Goal: Task Accomplishment & Management: Use online tool/utility

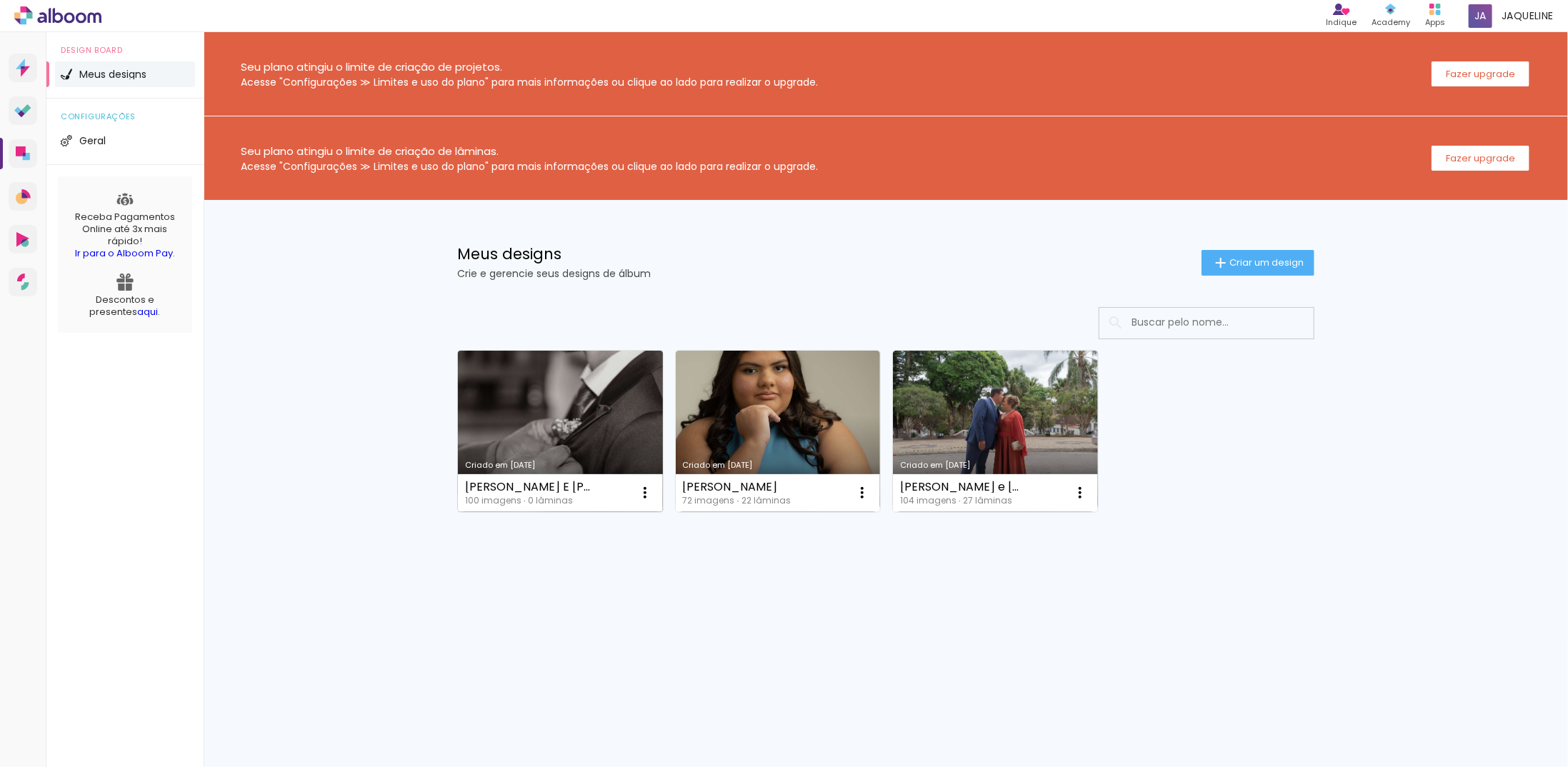
click at [586, 415] on link "Criado em [DATE]" at bounding box center [560, 431] width 205 height 161
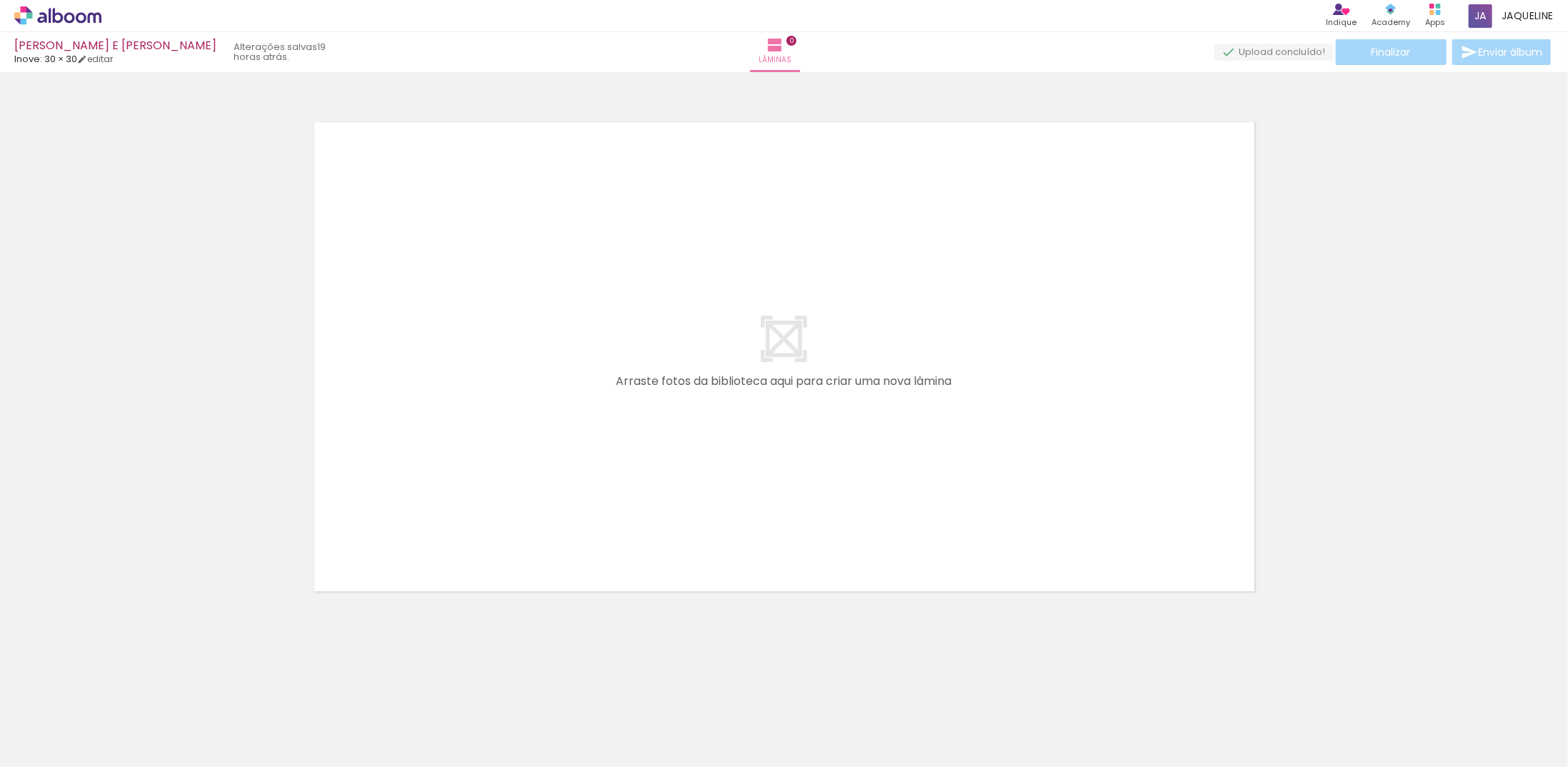
scroll to position [0, 4864]
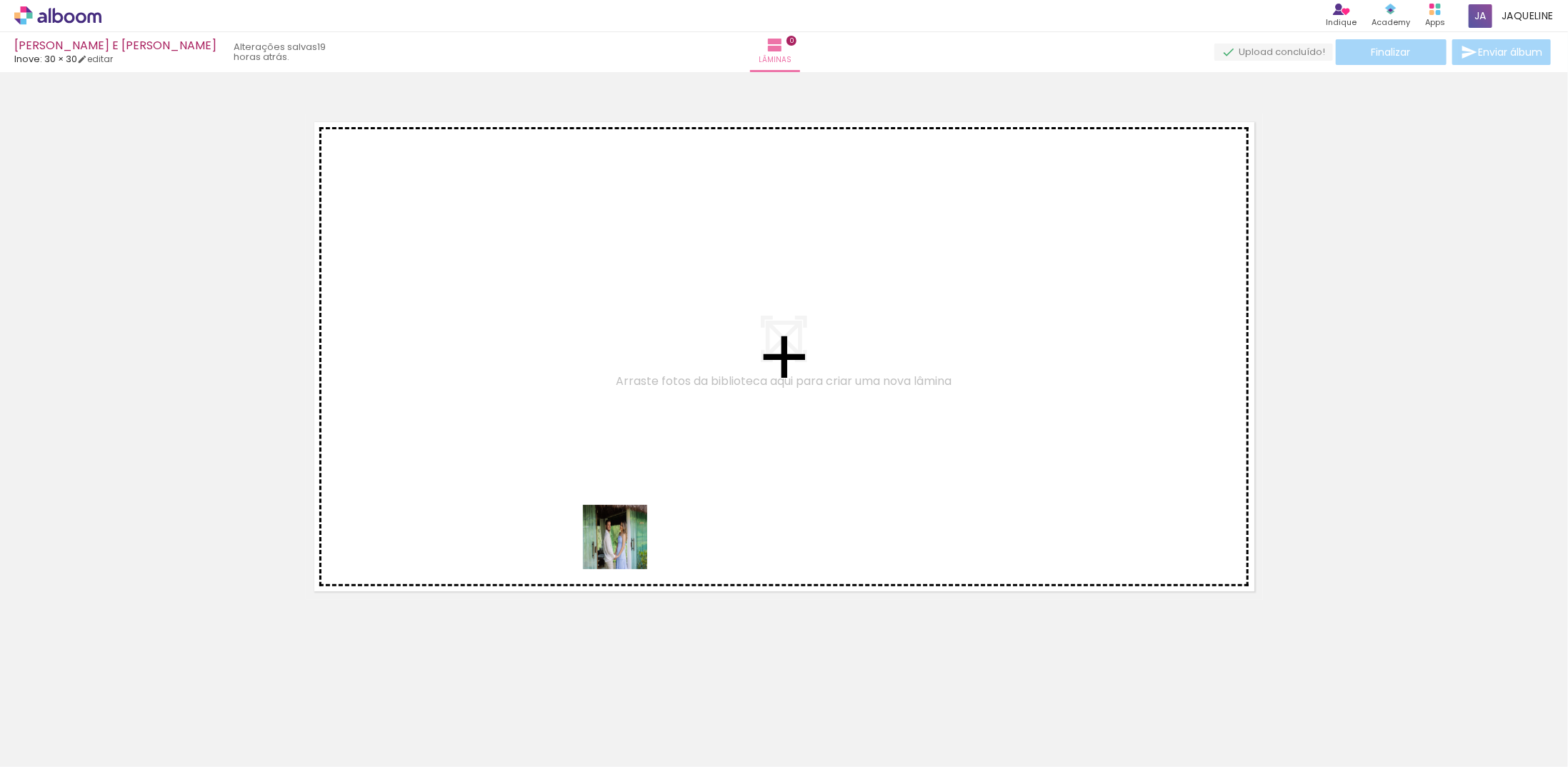
drag, startPoint x: 643, startPoint y: 660, endPoint x: 624, endPoint y: 545, distance: 116.6
click at [624, 545] on quentale-workspace at bounding box center [784, 384] width 1568 height 767
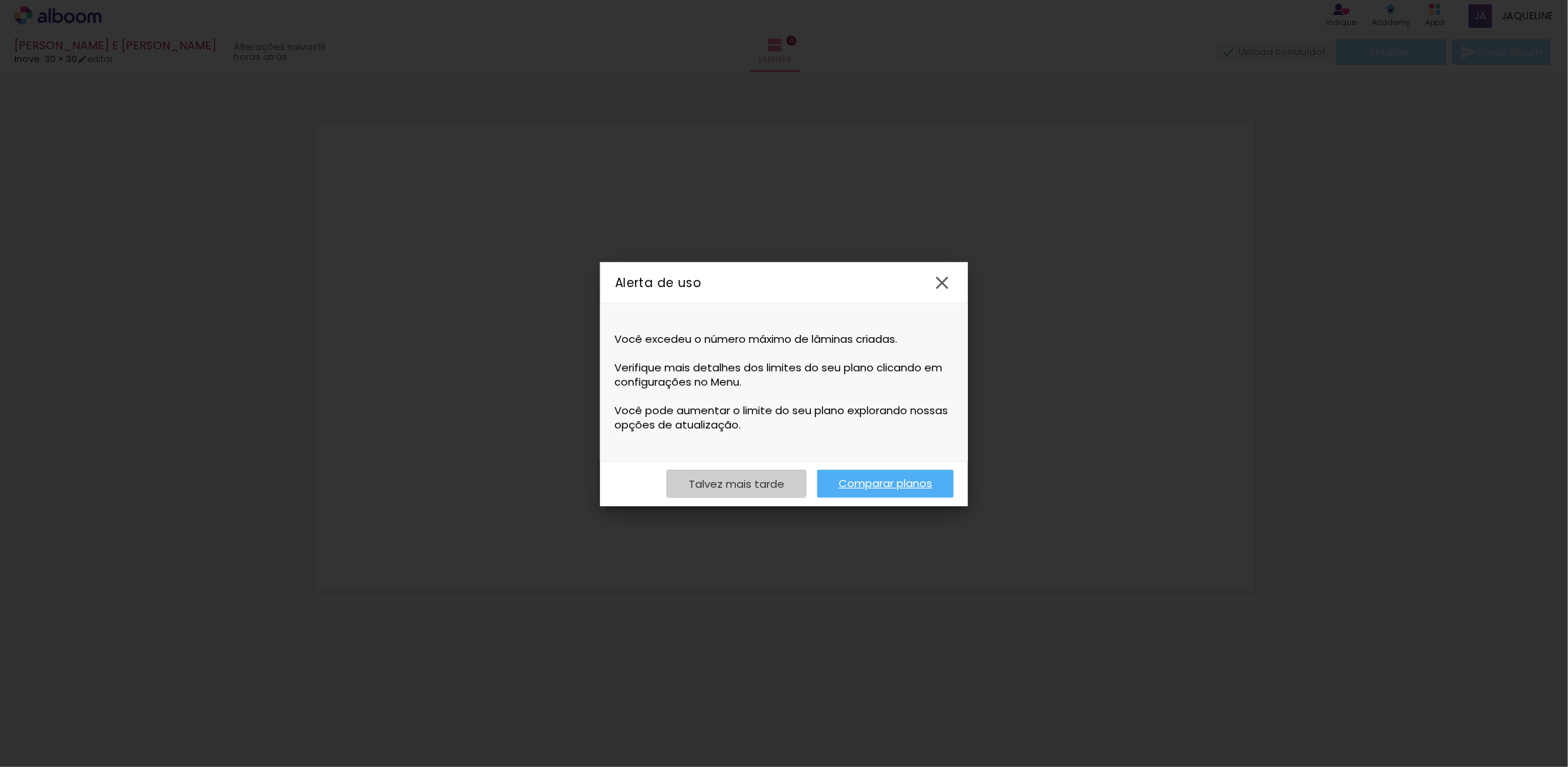
click at [0, 0] on slot "Talvez mais tarde" at bounding box center [0, 0] width 0 height 0
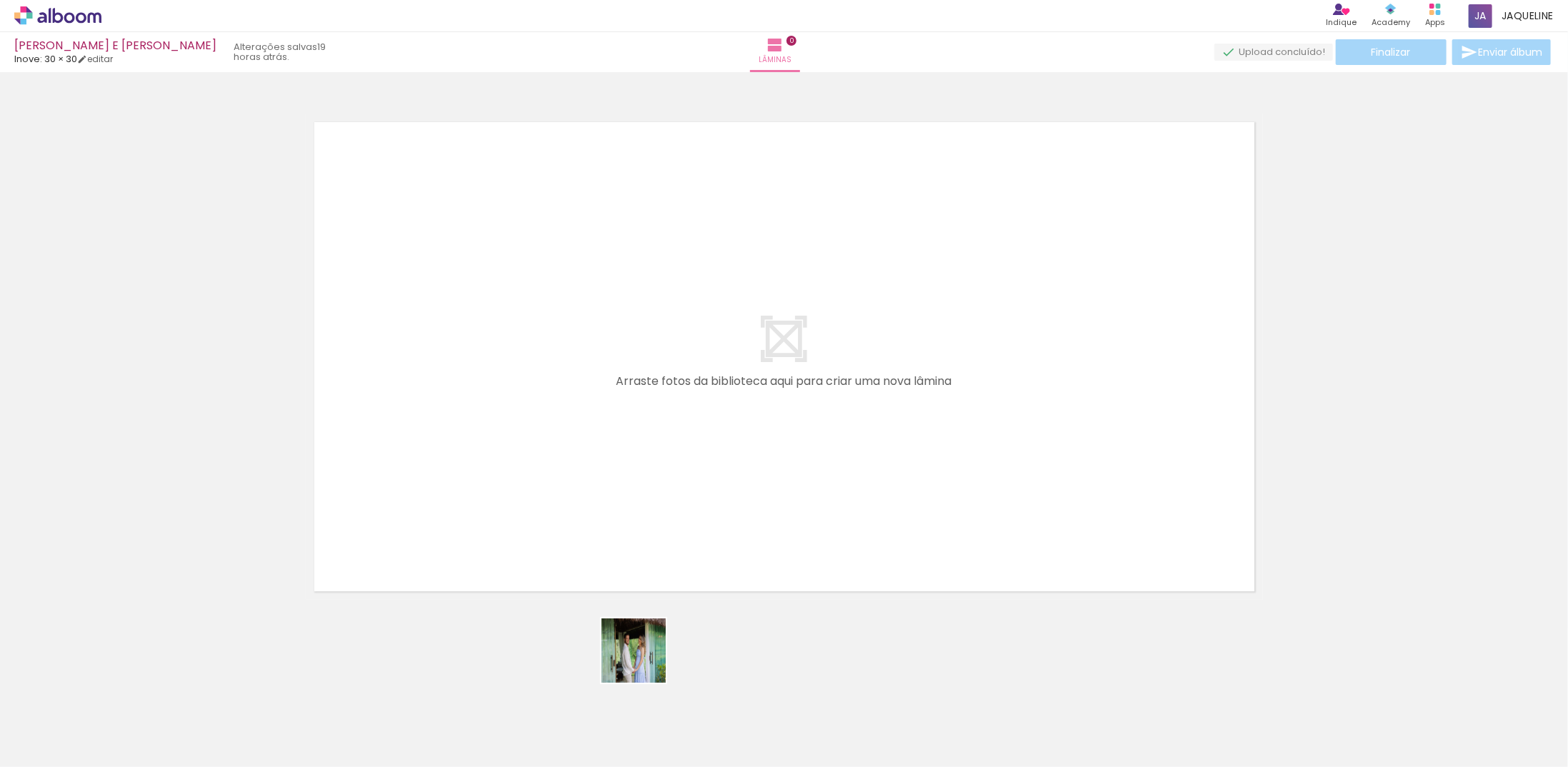
drag, startPoint x: 644, startPoint y: 718, endPoint x: 650, endPoint y: 483, distance: 235.1
click at [650, 480] on quentale-workspace at bounding box center [784, 384] width 1568 height 767
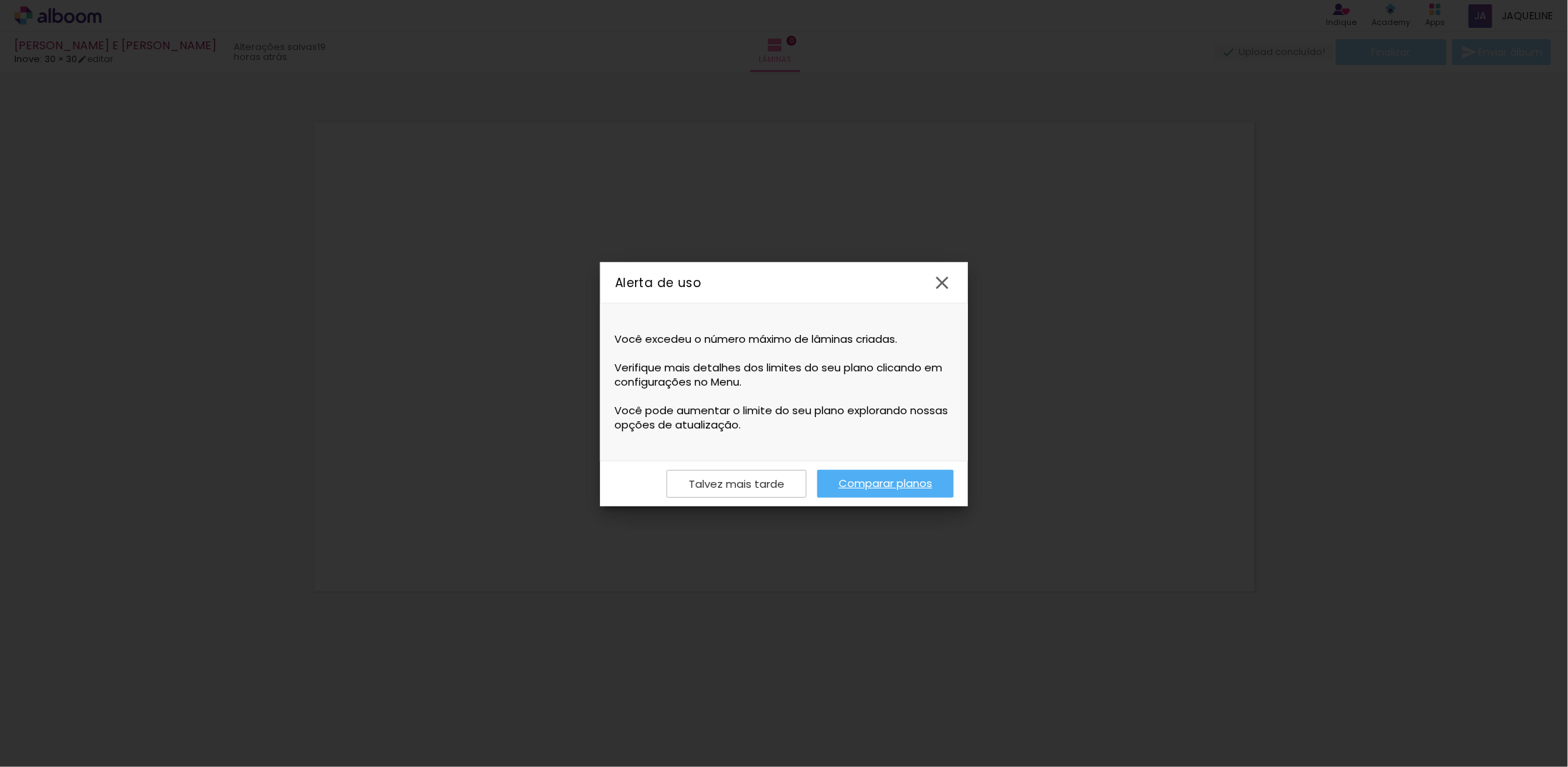
click at [953, 282] on iron-icon at bounding box center [942, 283] width 21 height 21
